Goal: Navigation & Orientation: Go to known website

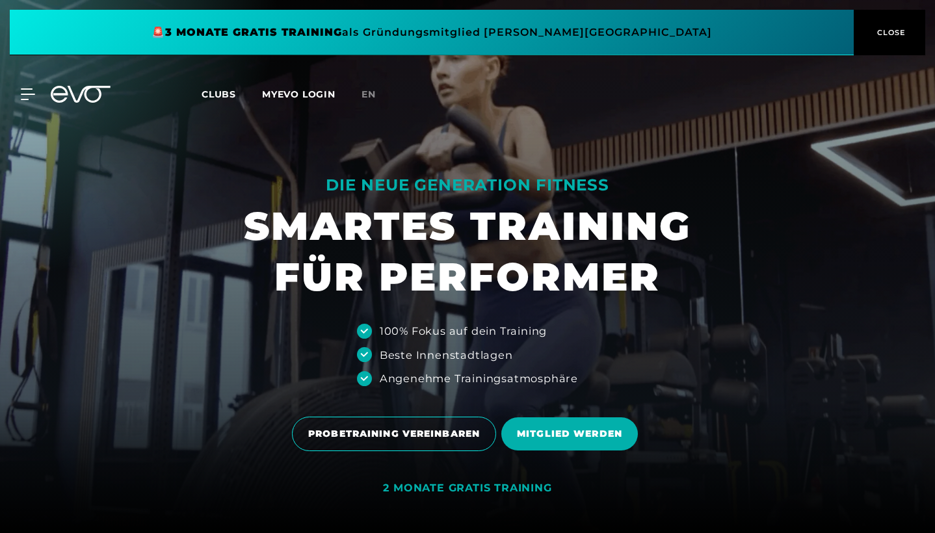
click at [28, 91] on icon at bounding box center [28, 94] width 14 height 12
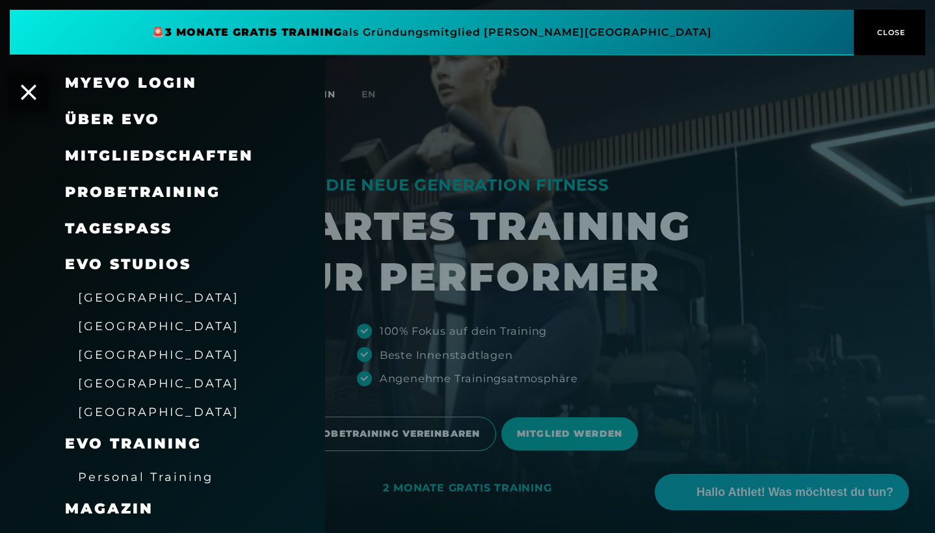
click at [103, 77] on link "MyEVO Login" at bounding box center [131, 83] width 132 height 18
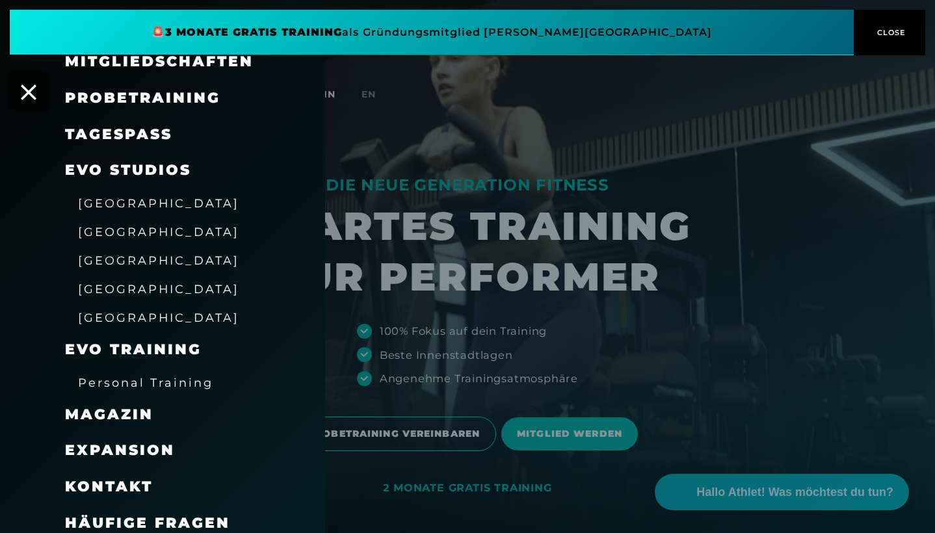
scroll to position [94, 0]
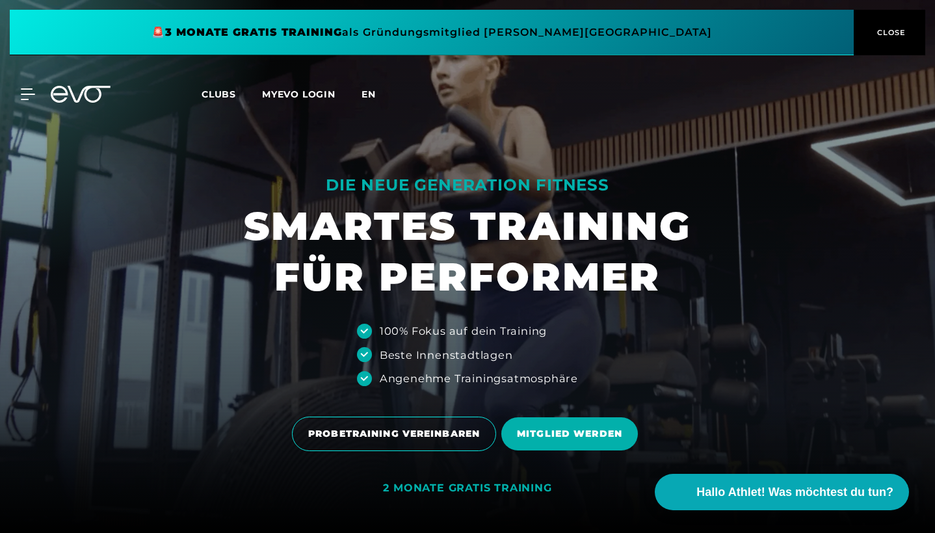
click at [371, 94] on span "en" at bounding box center [369, 94] width 14 height 12
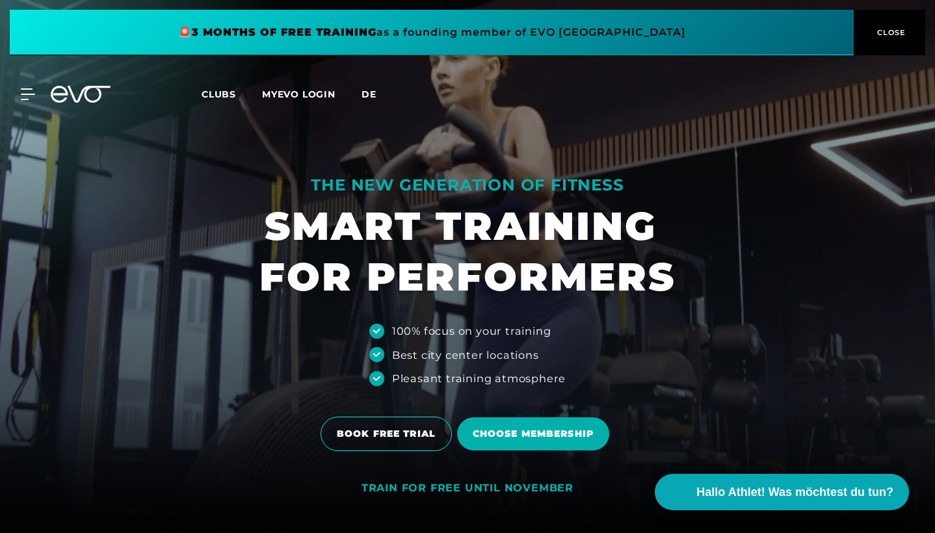
click at [370, 93] on span "de" at bounding box center [369, 94] width 15 height 12
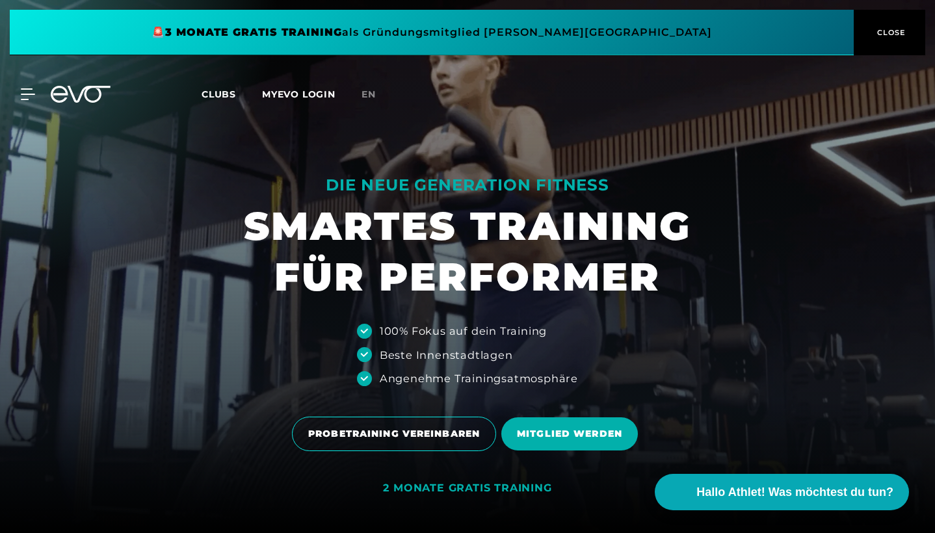
click at [370, 93] on span "en" at bounding box center [369, 94] width 14 height 12
